Goal: Transaction & Acquisition: Obtain resource

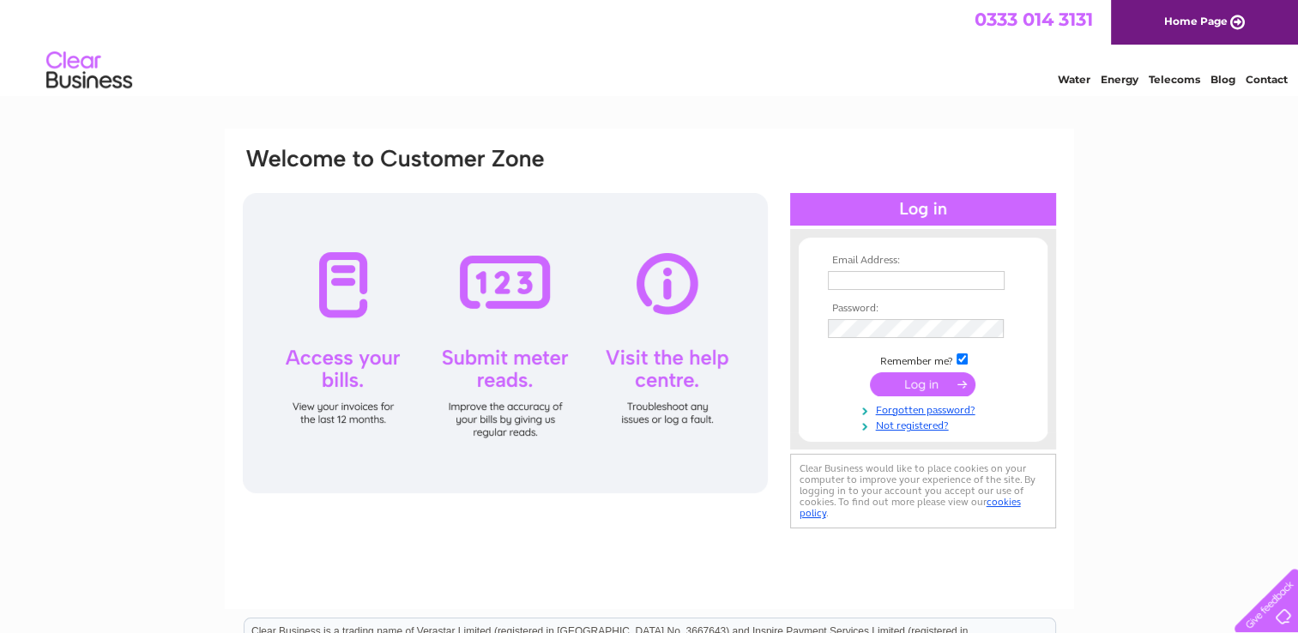
click at [901, 287] on input "text" at bounding box center [916, 280] width 177 height 19
type input "reception@north-alves-holiday-park.co.uk"
click at [937, 395] on input "submit" at bounding box center [922, 385] width 105 height 24
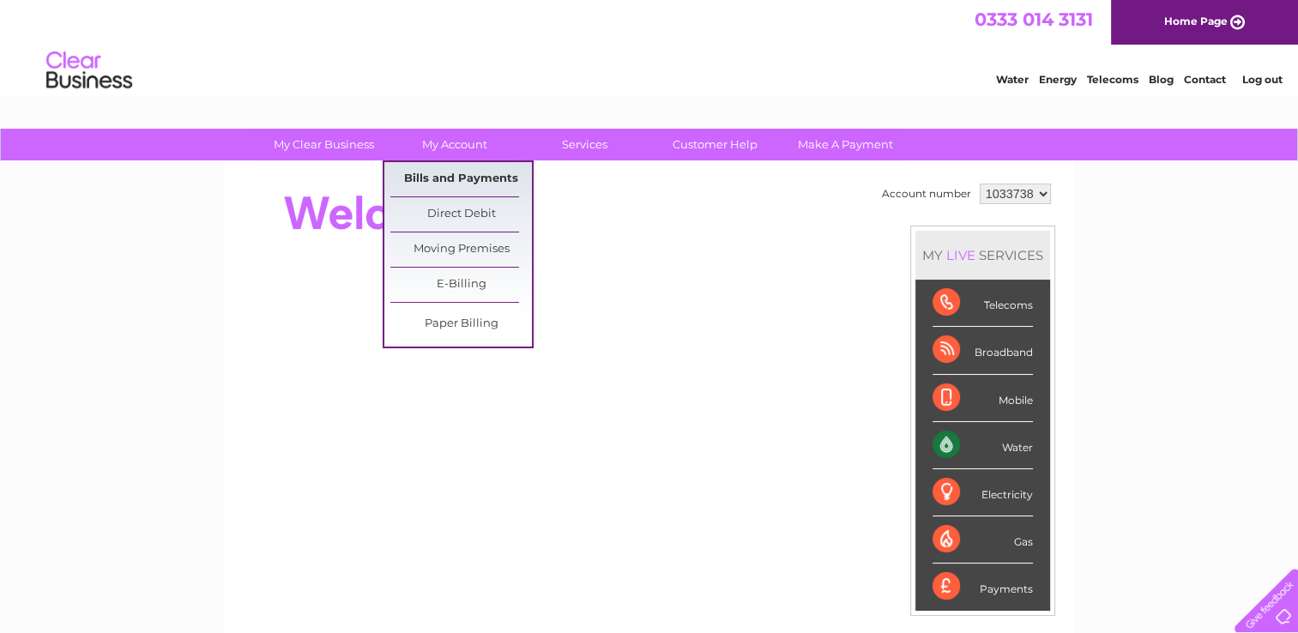
click at [460, 177] on link "Bills and Payments" at bounding box center [461, 179] width 142 height 34
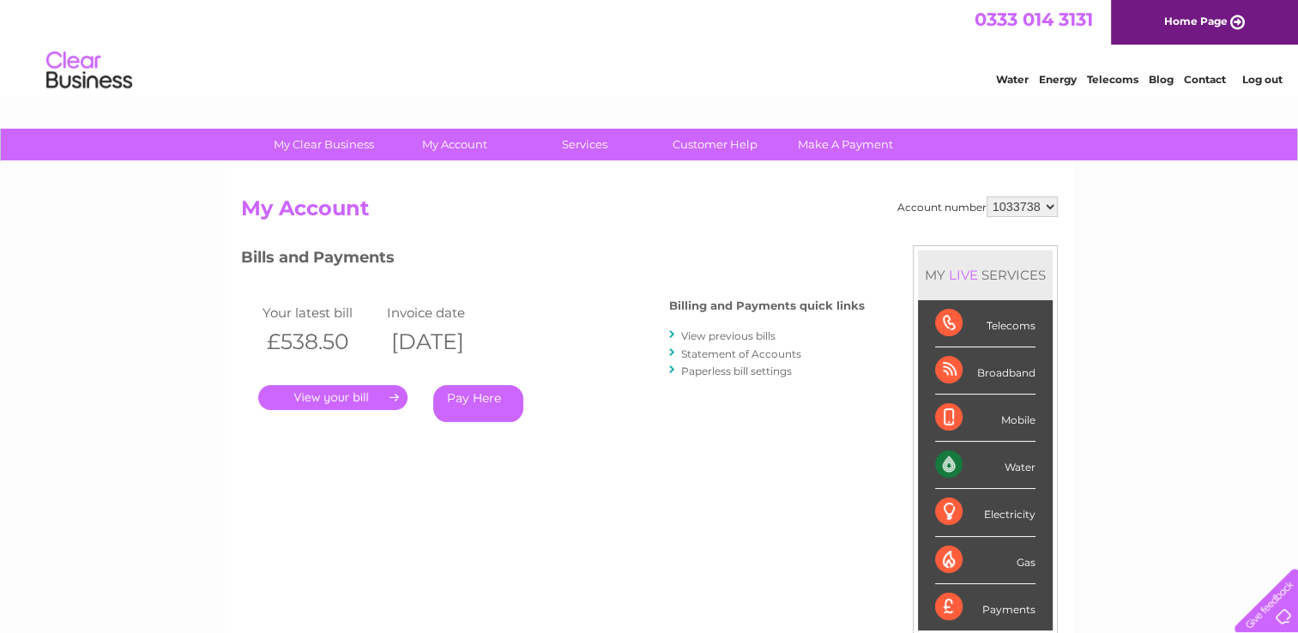
click at [329, 392] on link "." at bounding box center [332, 397] width 149 height 25
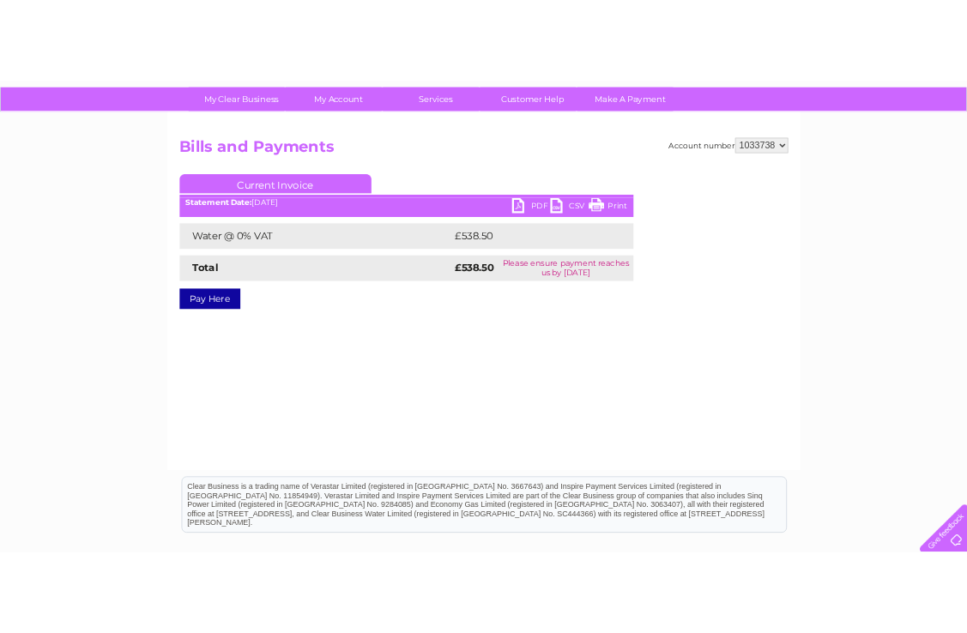
scroll to position [117, 0]
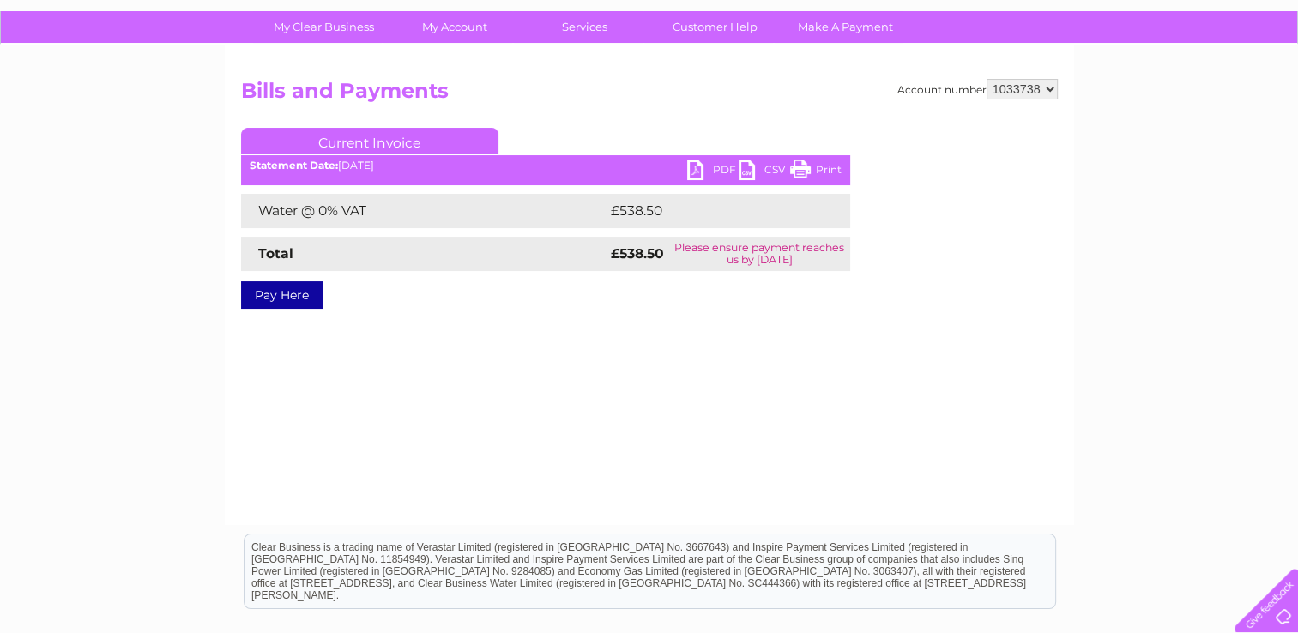
click at [715, 169] on link "PDF" at bounding box center [712, 172] width 51 height 25
